Goal: Task Accomplishment & Management: Complete application form

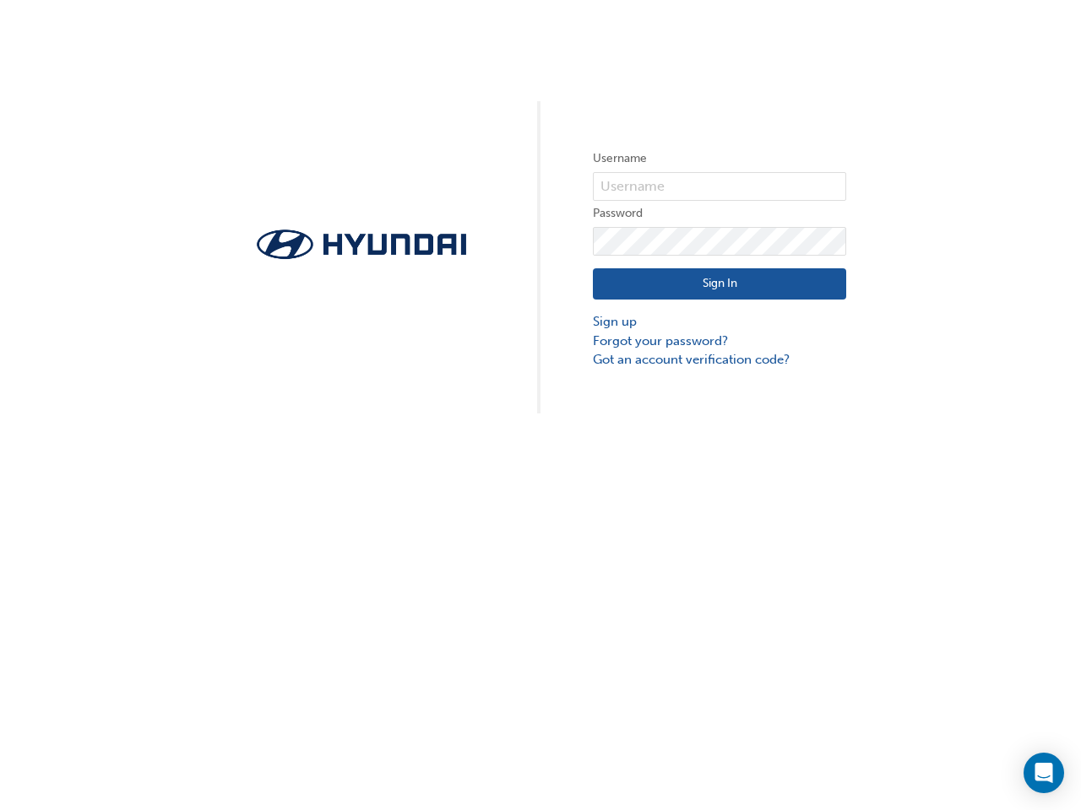
click at [540, 405] on div "Username Password Sign In Sign up Forgot your password? Got an account verifica…" at bounding box center [540, 207] width 1081 height 414
click at [1043, 773] on icon "Open Intercom Messenger" at bounding box center [1044, 773] width 18 height 20
